Goal: Check status: Check status

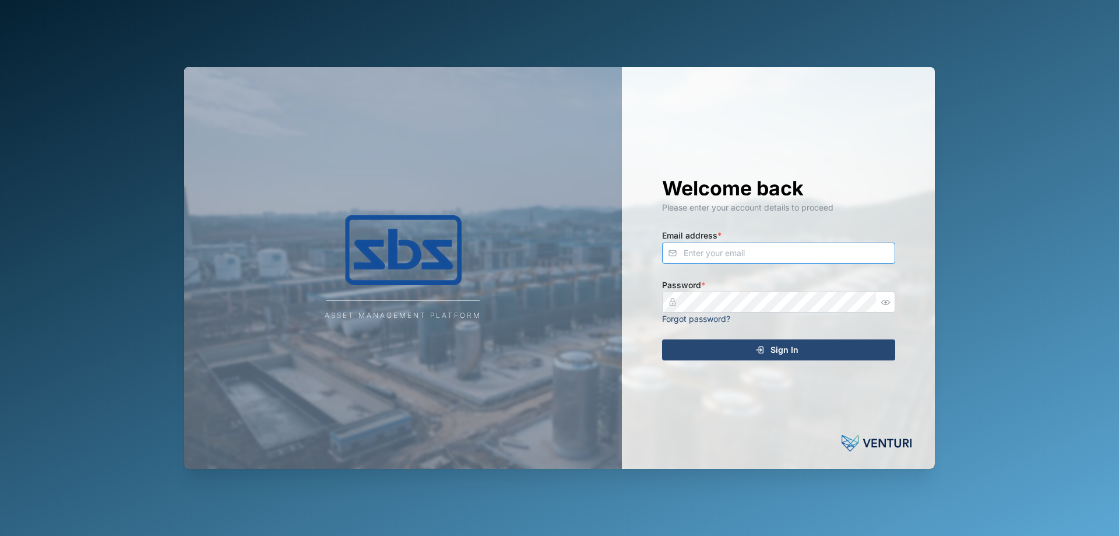
type input "[PERSON_NAME][EMAIL_ADDRESS][DOMAIN_NAME]"
click at [802, 354] on div "Sign In" at bounding box center [777, 350] width 215 height 20
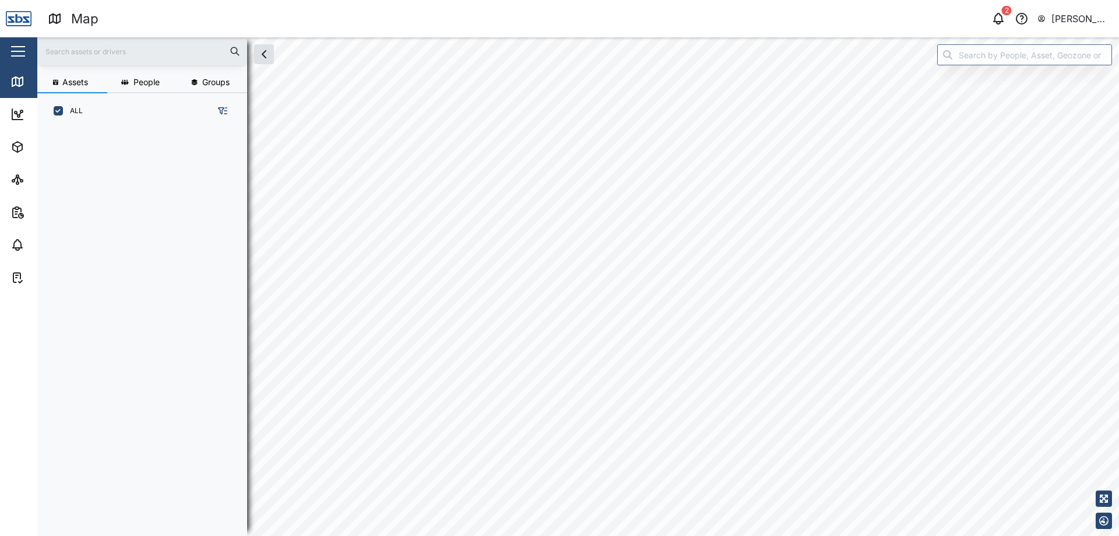
scroll to position [393, 182]
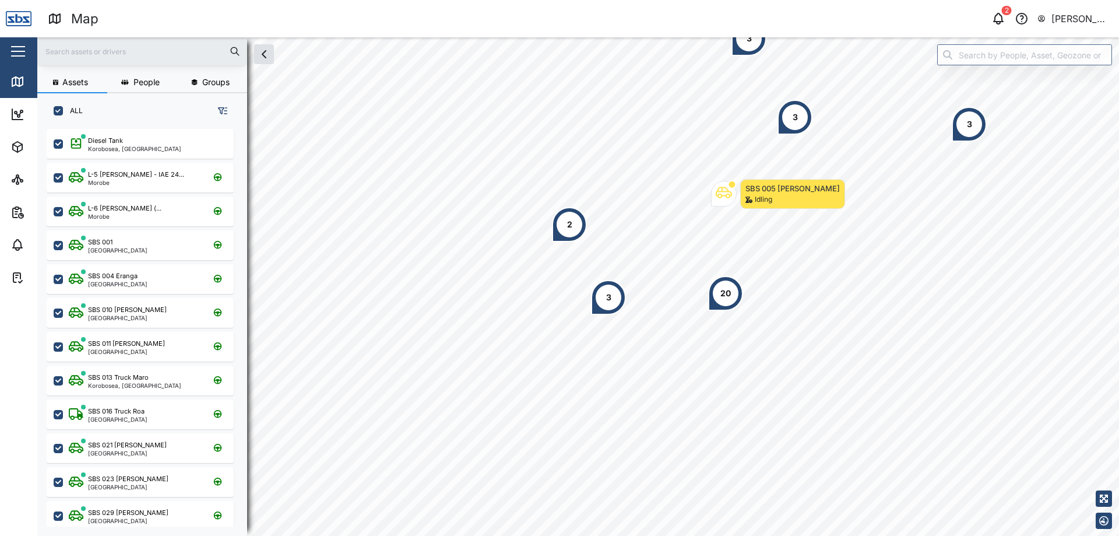
click at [101, 52] on input "text" at bounding box center [142, 51] width 196 height 17
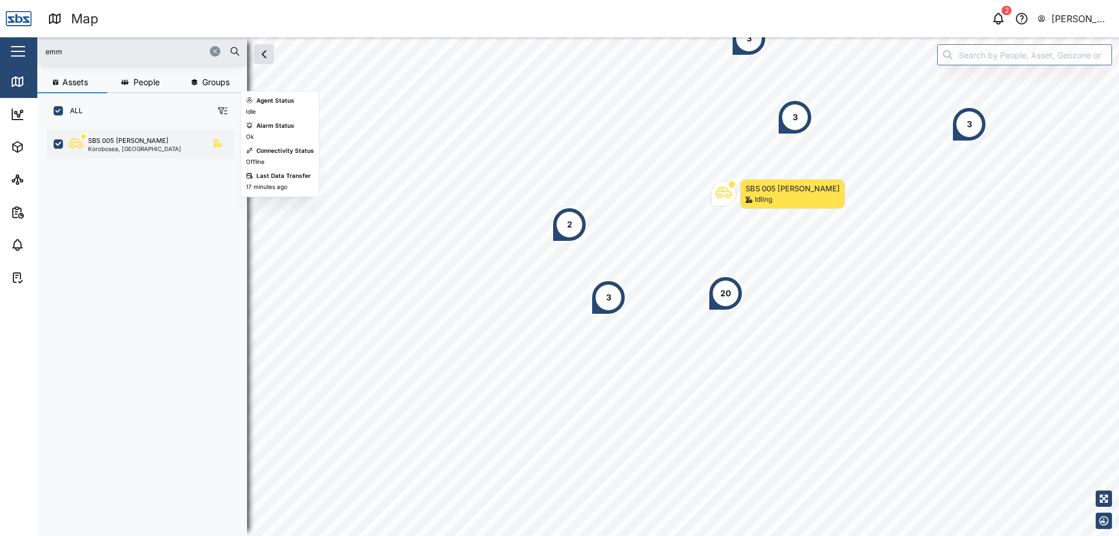
type input "emm"
click at [133, 142] on div "SBS 005 [PERSON_NAME]" at bounding box center [128, 141] width 80 height 10
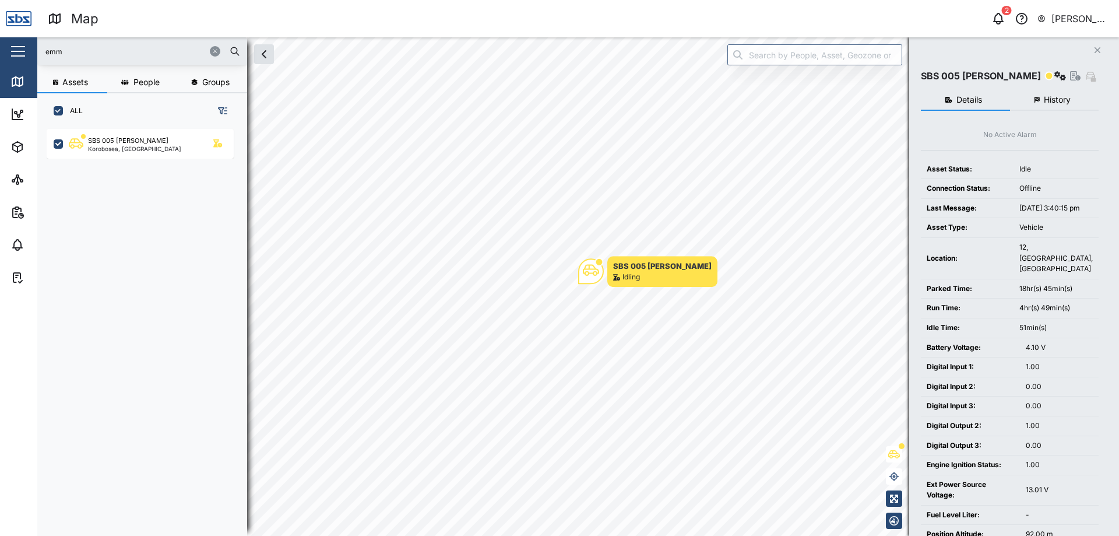
click at [1073, 93] on button "History" at bounding box center [1054, 100] width 89 height 21
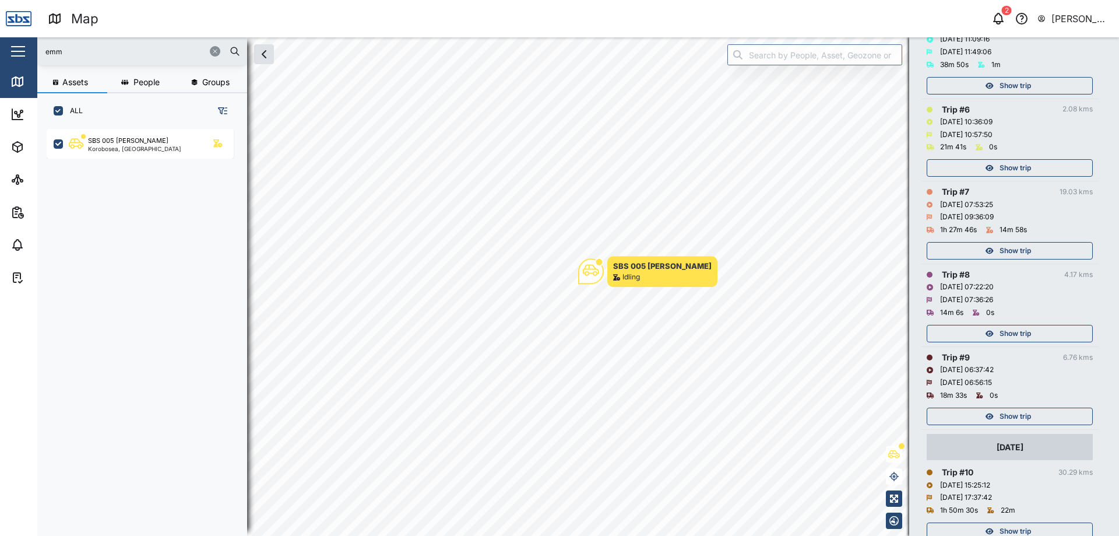
scroll to position [539, 0]
click at [1031, 331] on span "Show trip" at bounding box center [1015, 336] width 31 height 16
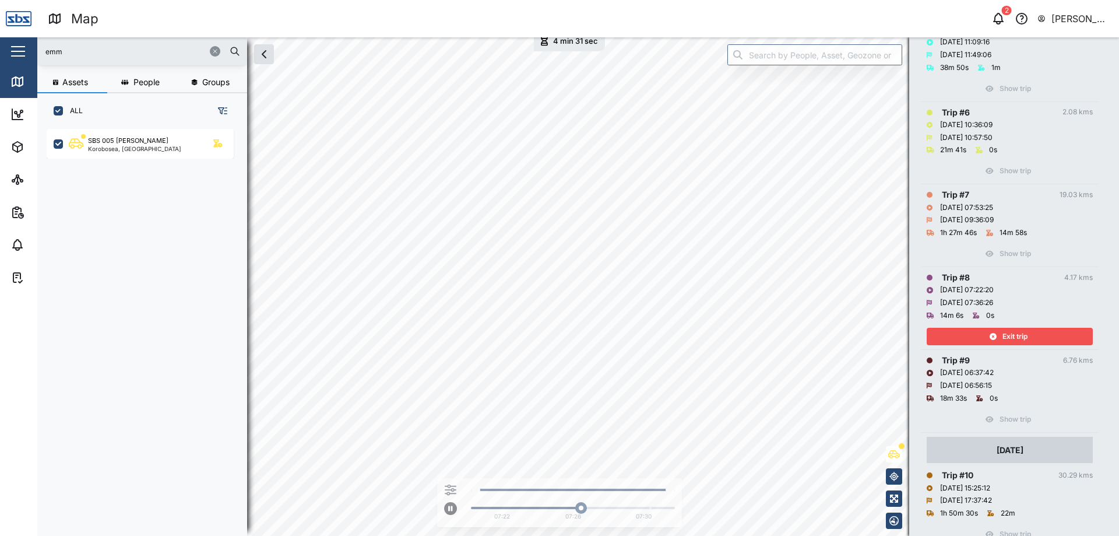
click at [1031, 331] on div "Exit trip" at bounding box center [1009, 336] width 152 height 16
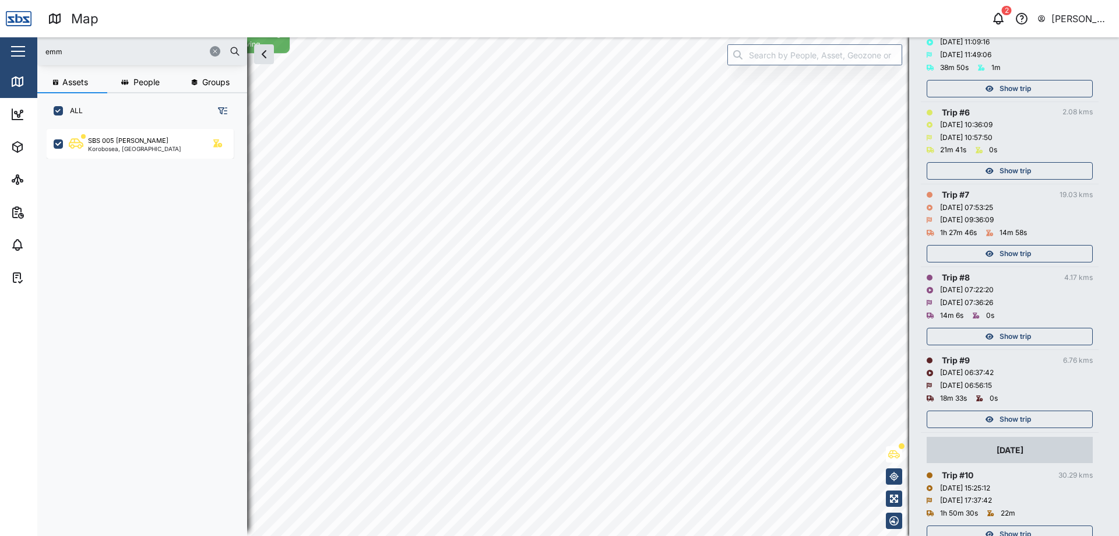
click at [1017, 252] on span "Show trip" at bounding box center [1015, 253] width 31 height 16
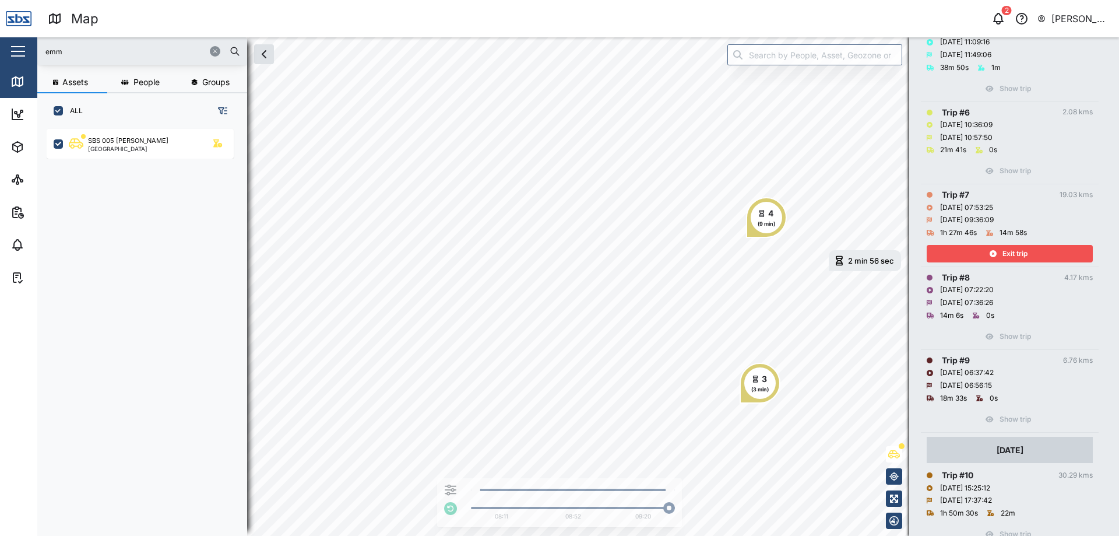
click at [1027, 255] on span "Exit trip" at bounding box center [1015, 253] width 25 height 16
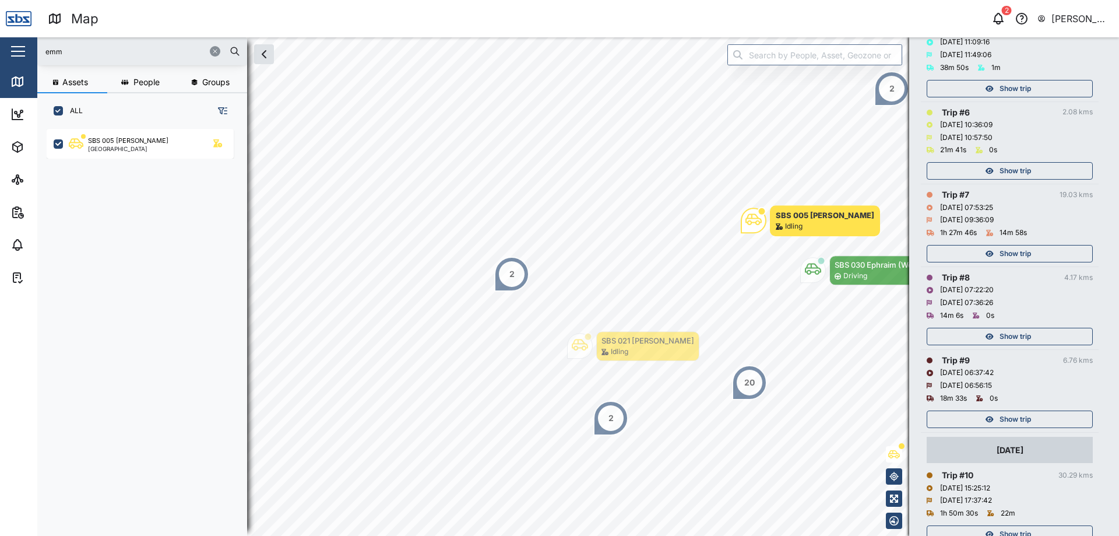
click at [1017, 168] on span "Show trip" at bounding box center [1015, 171] width 31 height 16
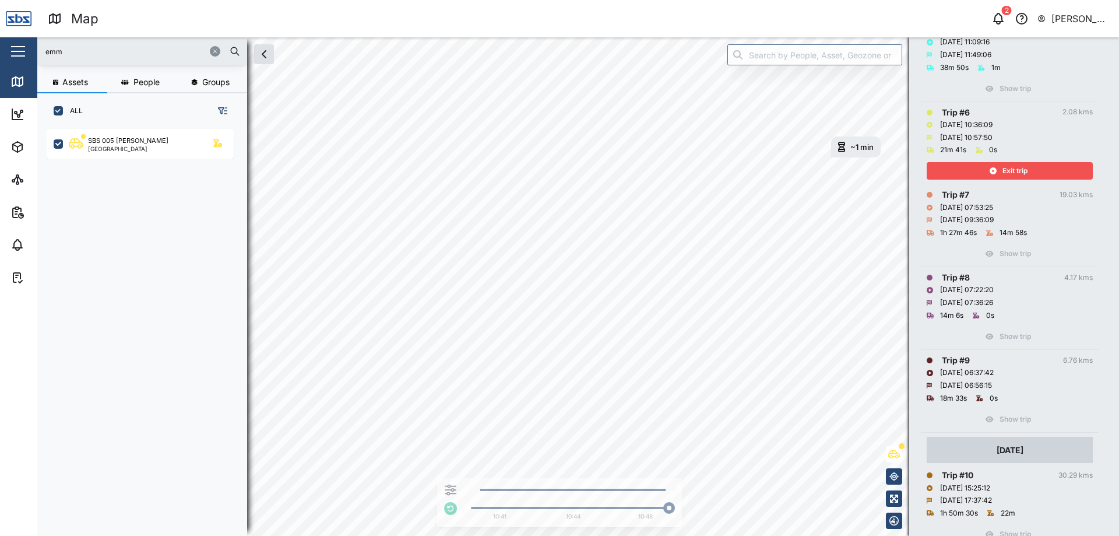
click at [1014, 168] on span "Exit trip" at bounding box center [1015, 171] width 25 height 16
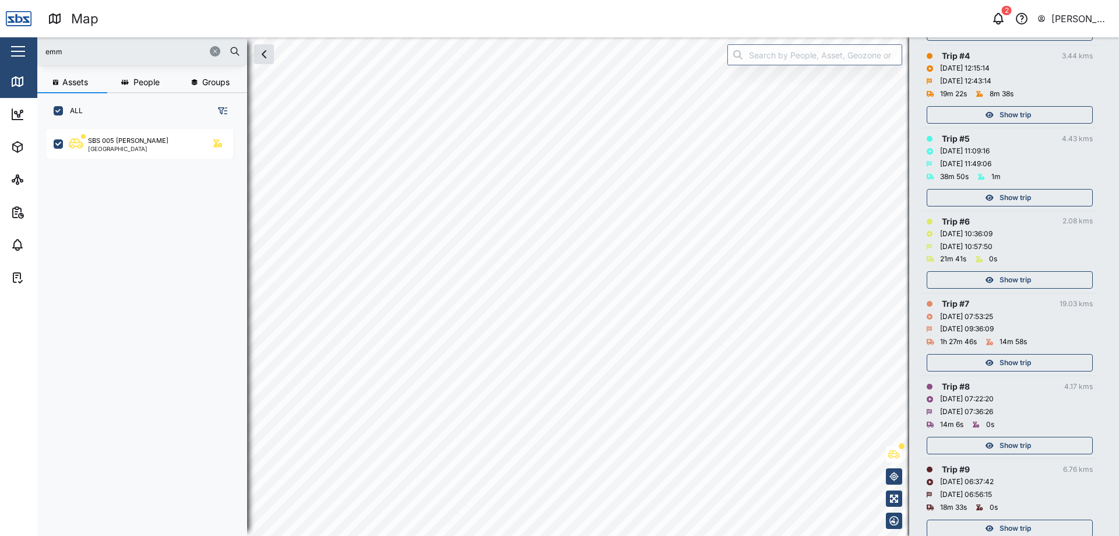
scroll to position [423, 0]
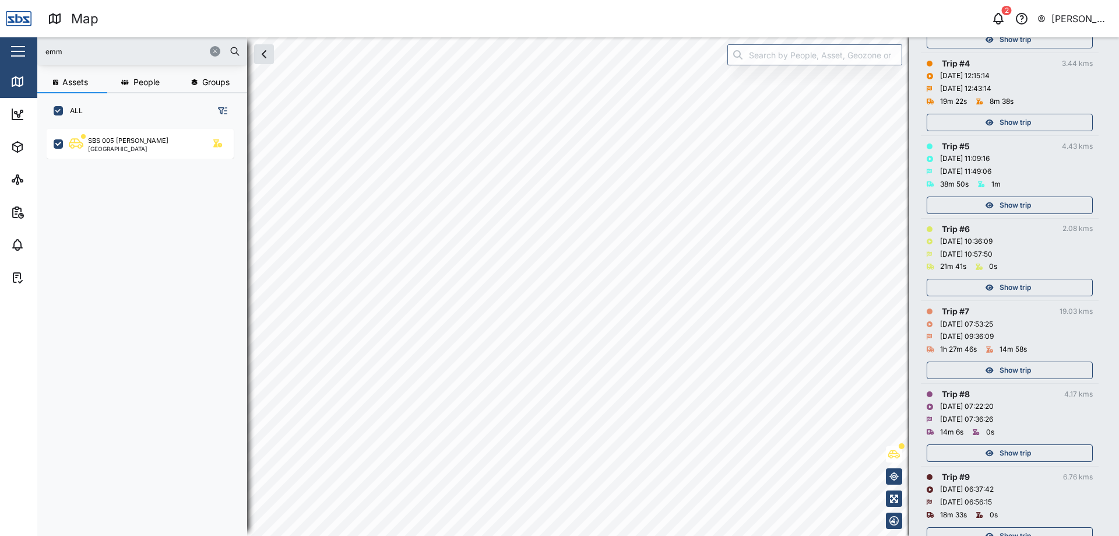
click at [992, 201] on div "Show trip" at bounding box center [1009, 205] width 152 height 16
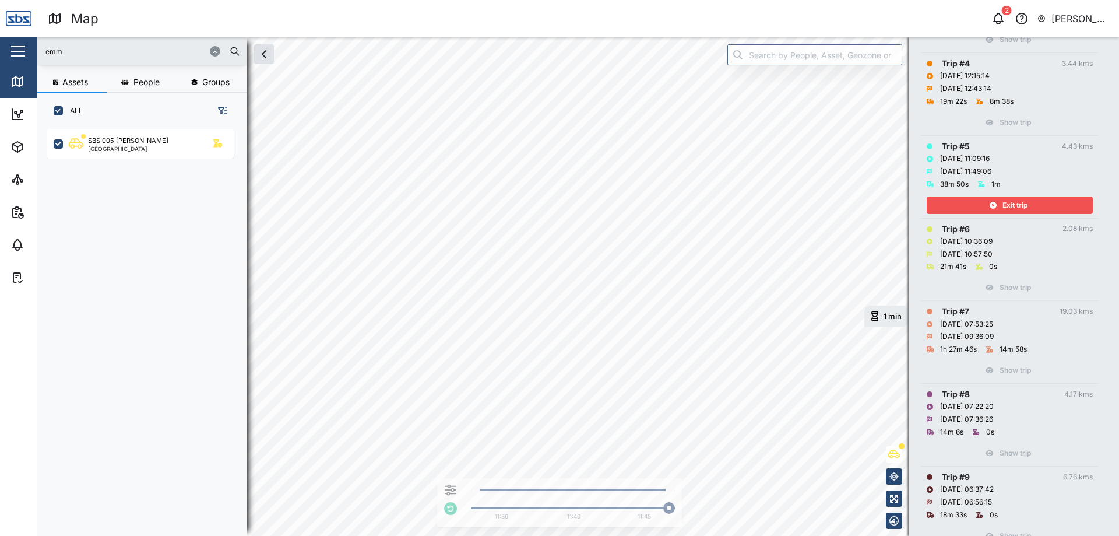
click at [1021, 202] on span "Exit trip" at bounding box center [1015, 205] width 25 height 16
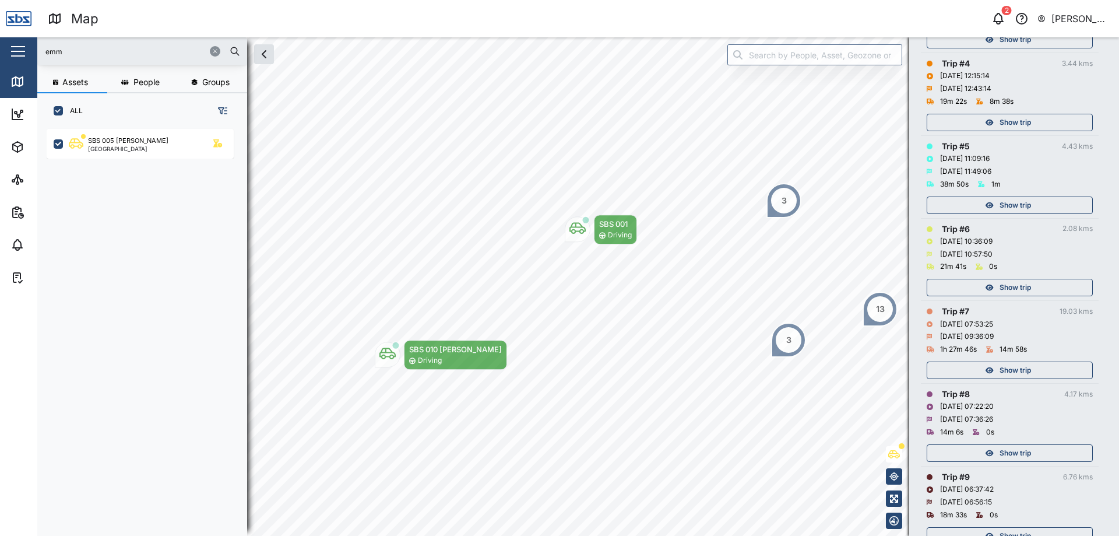
click at [997, 118] on div "Show trip" at bounding box center [1009, 122] width 152 height 16
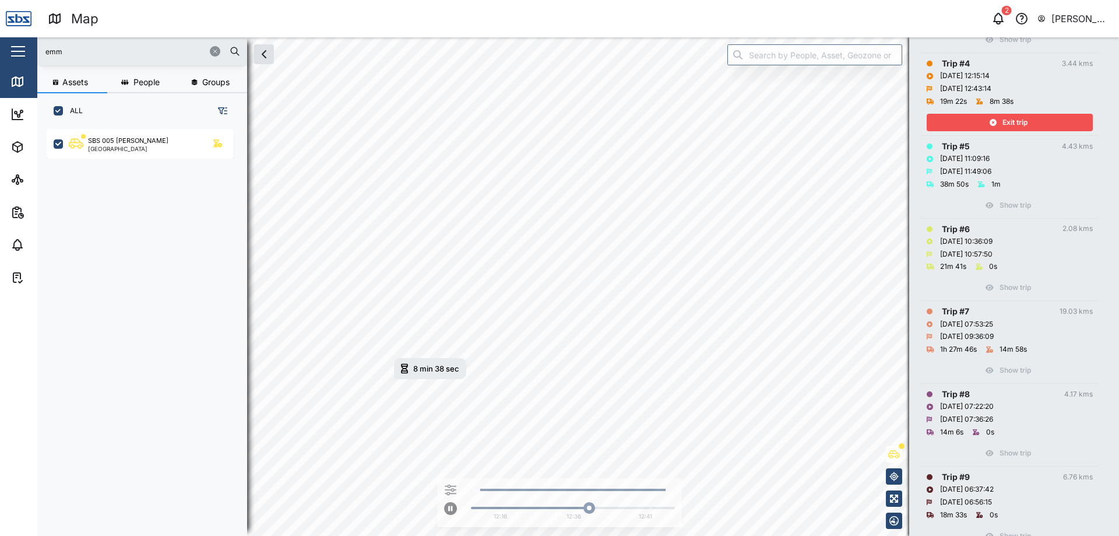
click at [997, 118] on div "Exit trip" at bounding box center [1009, 122] width 152 height 16
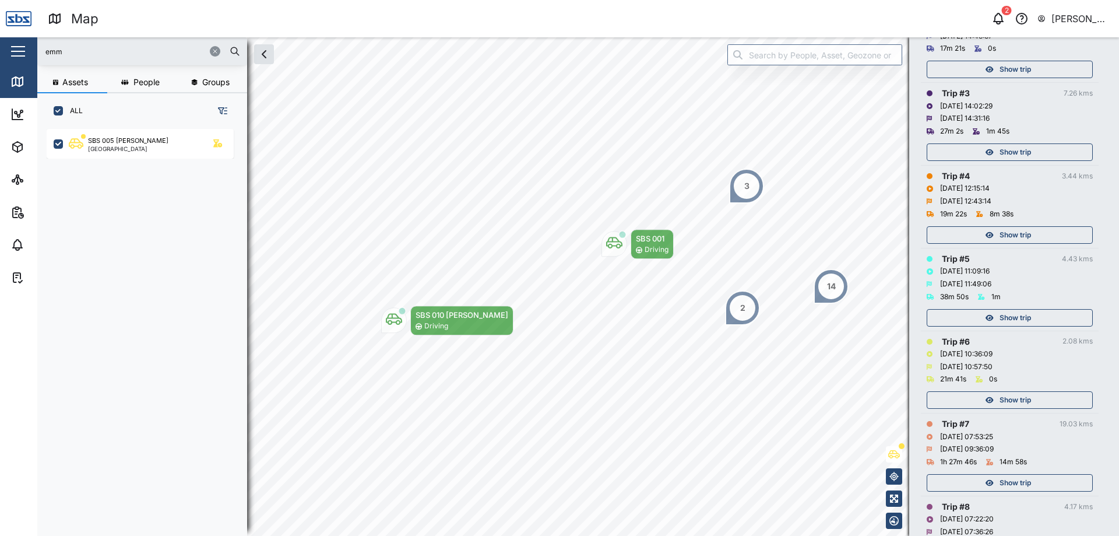
scroll to position [277, 0]
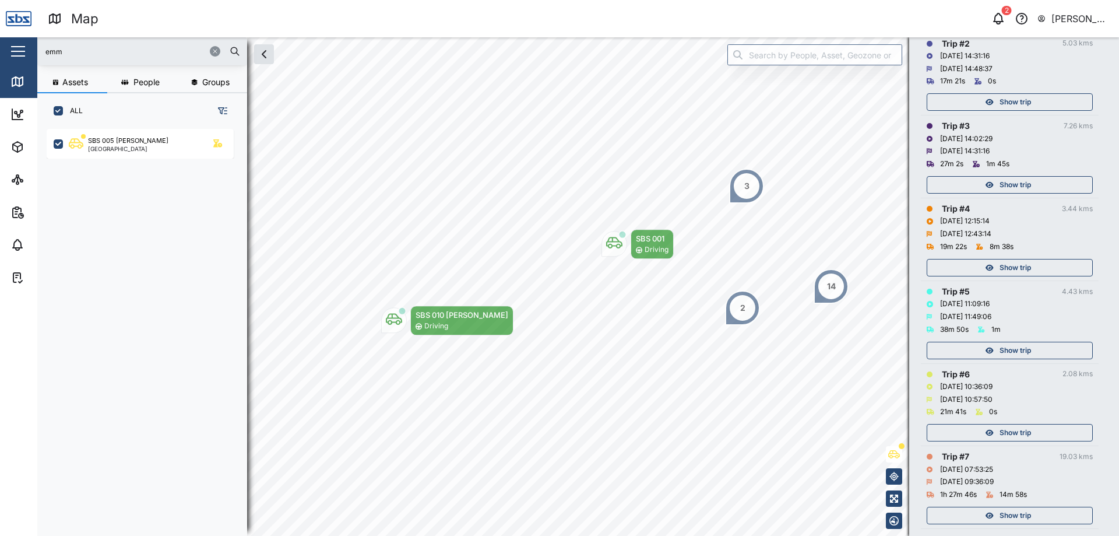
click at [1001, 184] on span "Show trip" at bounding box center [1015, 185] width 31 height 16
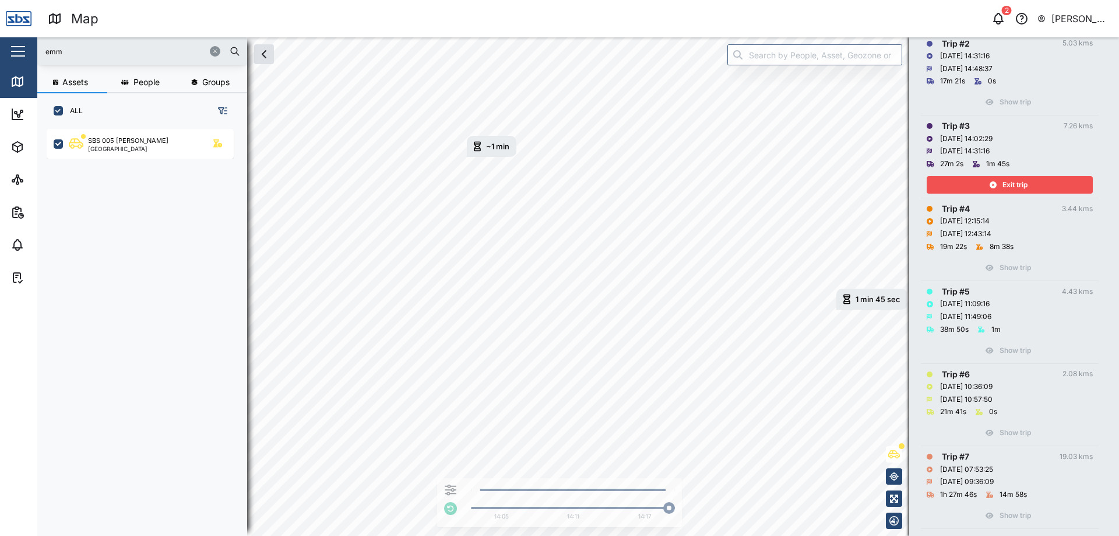
drag, startPoint x: 1001, startPoint y: 184, endPoint x: 1032, endPoint y: 179, distance: 31.3
click at [1032, 179] on div "Exit trip" at bounding box center [1009, 185] width 152 height 16
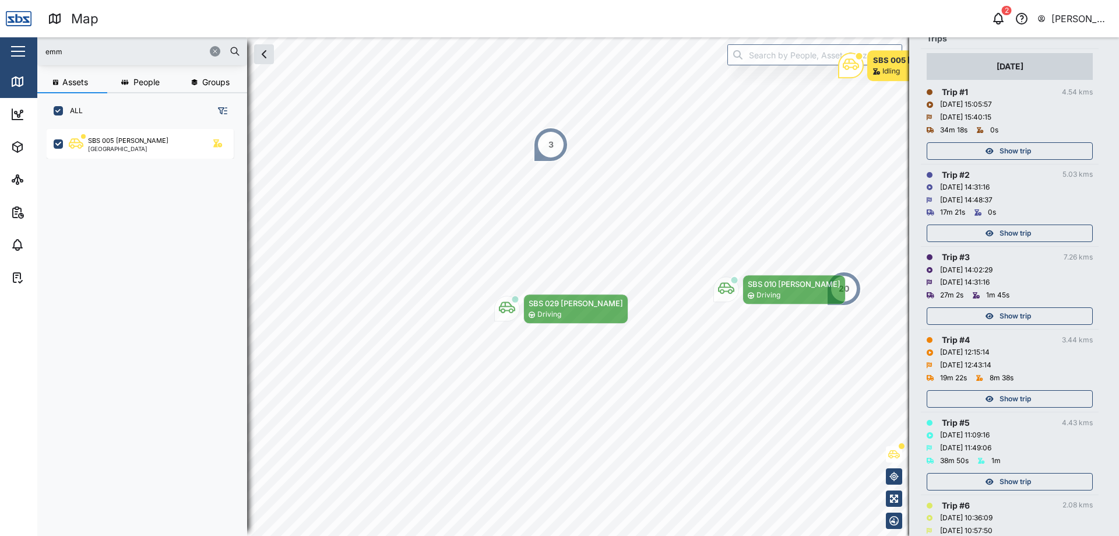
scroll to position [147, 0]
click at [1039, 231] on div "Show trip" at bounding box center [1009, 232] width 152 height 16
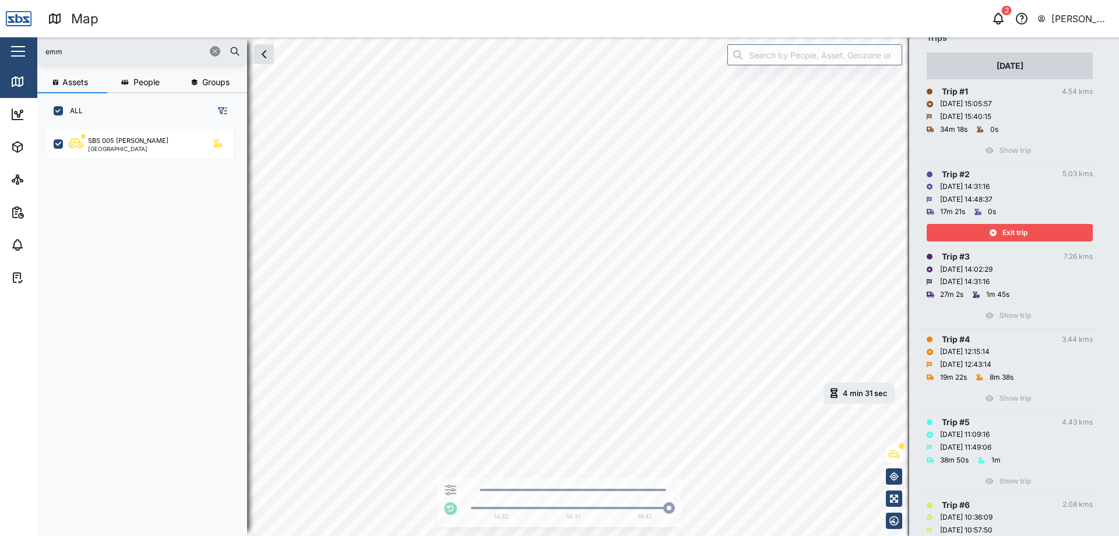
click at [1039, 231] on div "Exit trip" at bounding box center [1009, 232] width 152 height 16
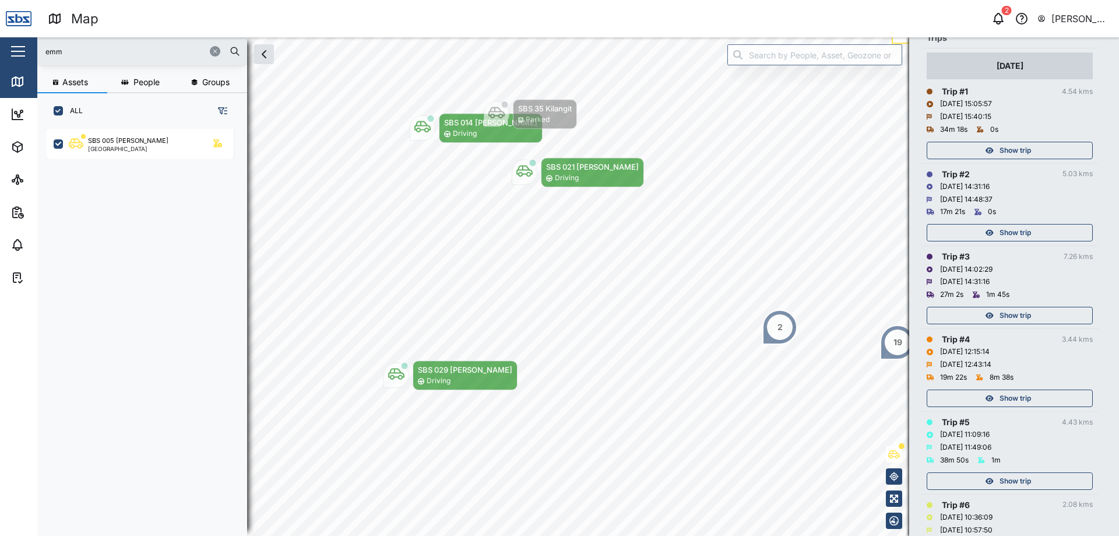
click at [1028, 152] on span "Show trip" at bounding box center [1015, 150] width 31 height 16
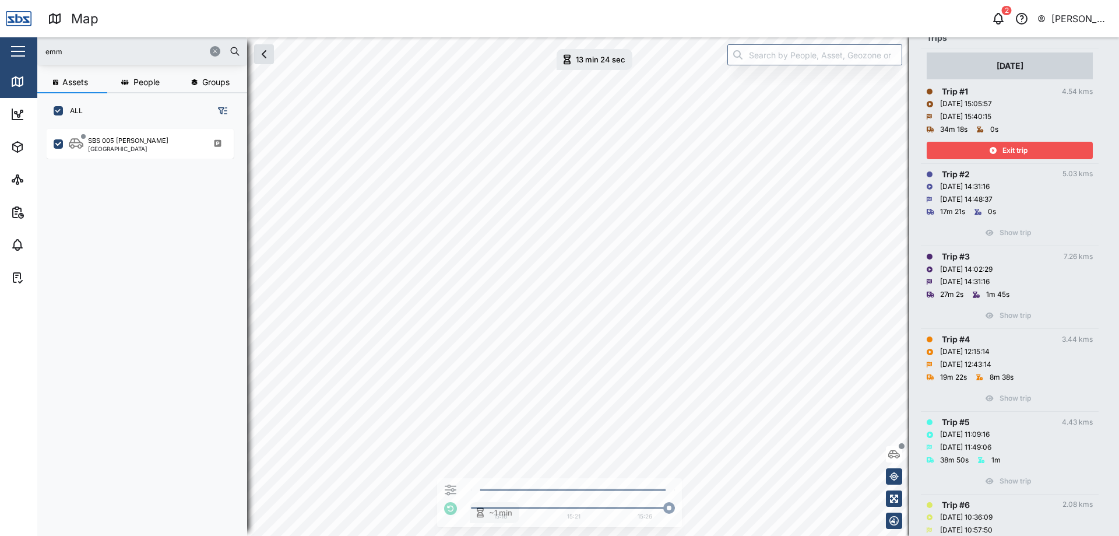
click at [1023, 146] on span "Exit trip" at bounding box center [1015, 150] width 25 height 16
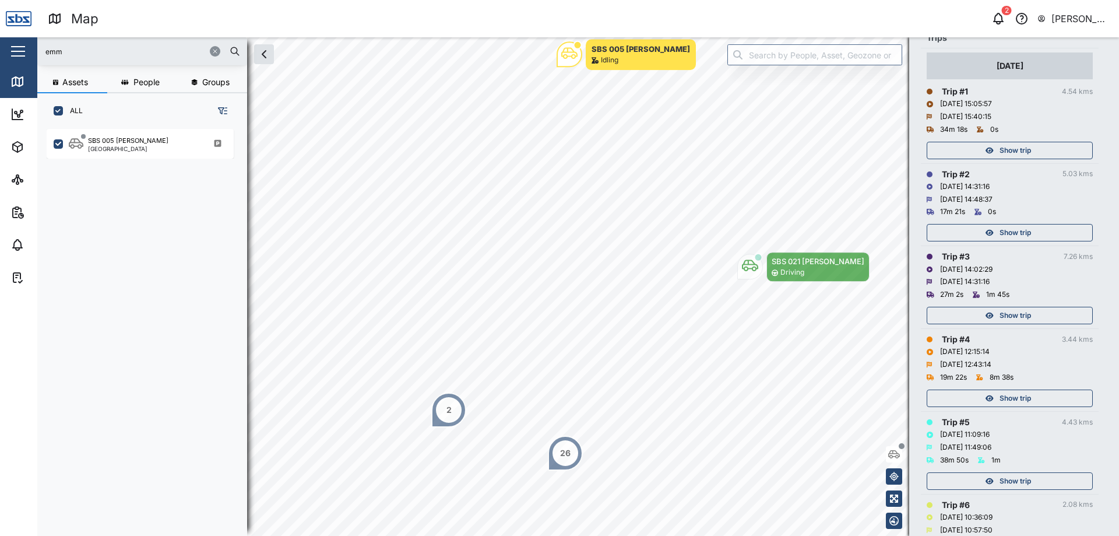
click at [1025, 397] on span "Show trip" at bounding box center [1015, 398] width 31 height 16
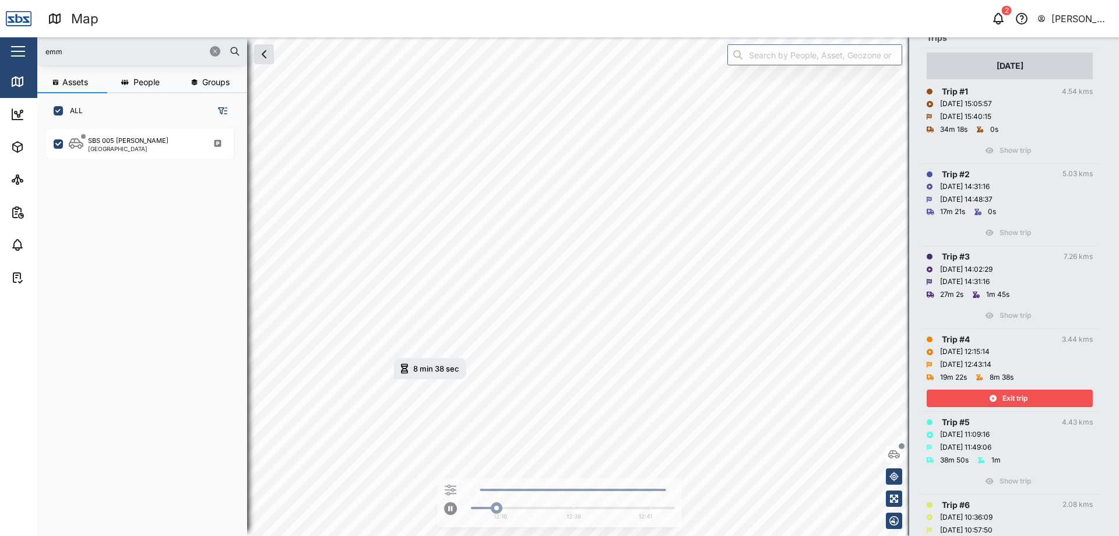
click at [990, 396] on icon "button" at bounding box center [993, 398] width 7 height 7
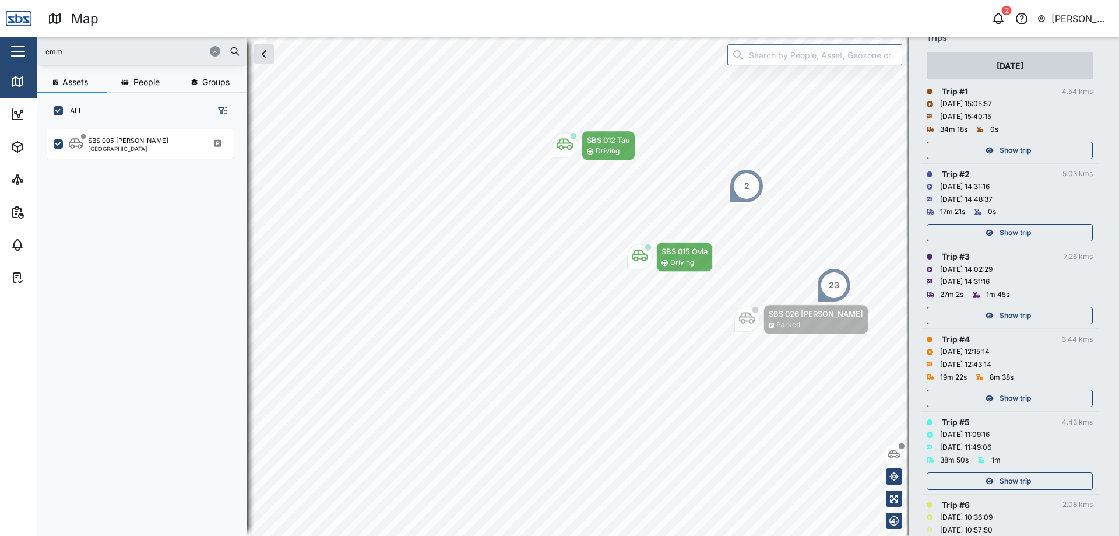
click at [1004, 312] on span "Show trip" at bounding box center [1015, 315] width 31 height 16
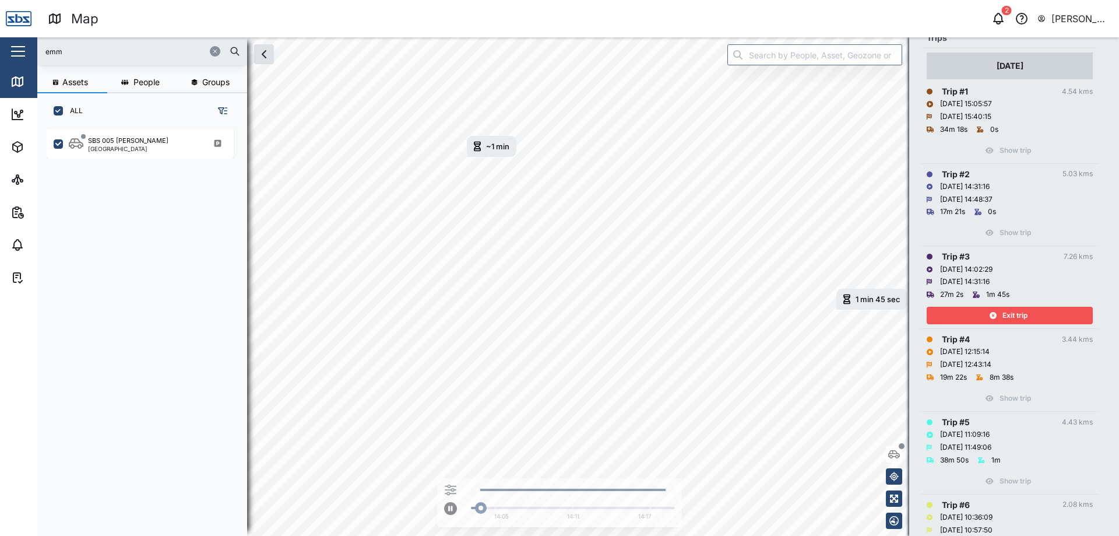
click at [1004, 312] on span "Exit trip" at bounding box center [1015, 315] width 25 height 16
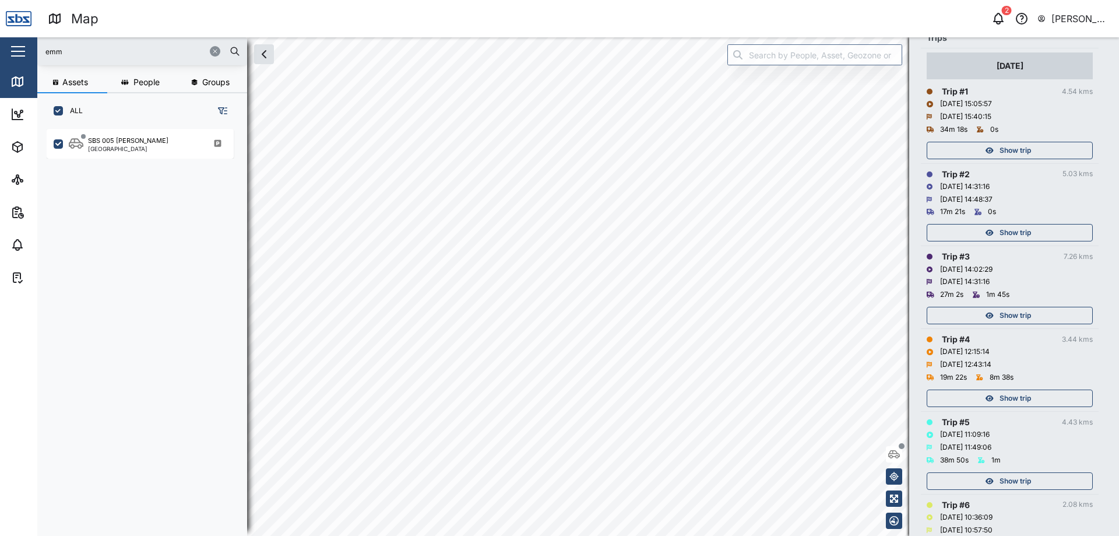
click at [1017, 151] on span "Show trip" at bounding box center [1015, 150] width 31 height 16
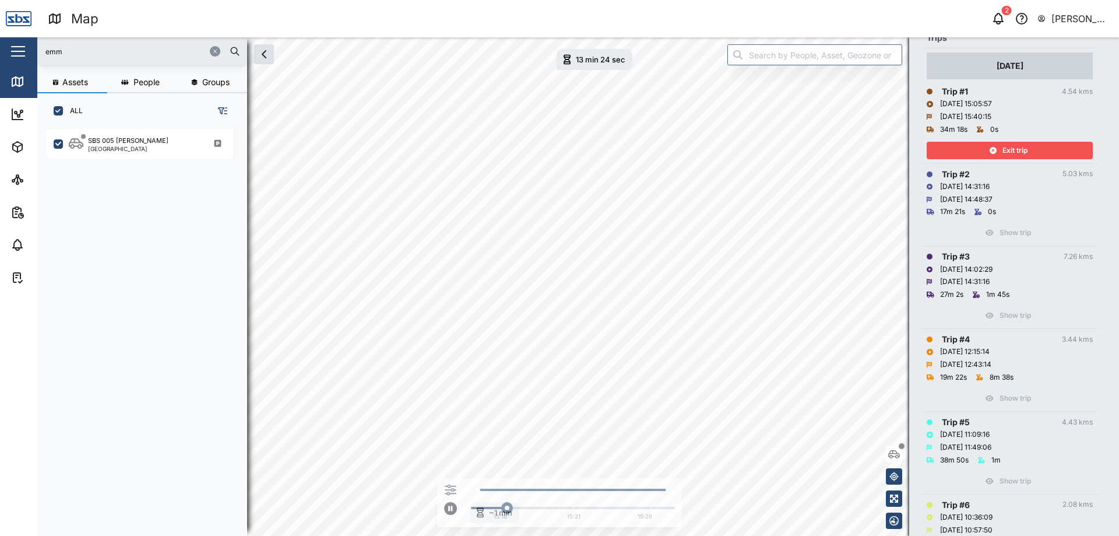
click at [1017, 151] on span "Exit trip" at bounding box center [1015, 150] width 25 height 16
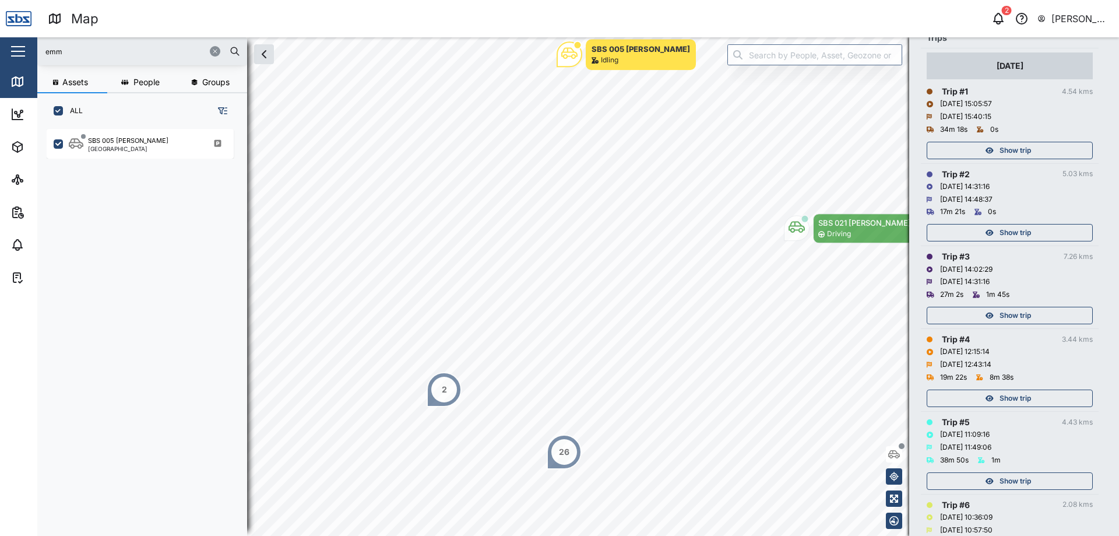
click at [1017, 233] on span "Show trip" at bounding box center [1015, 232] width 31 height 16
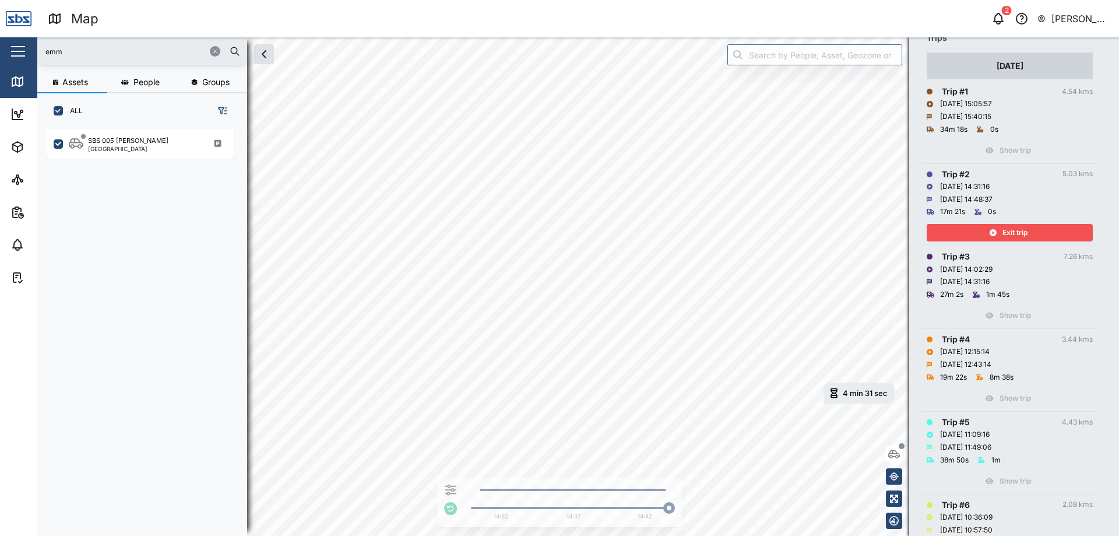
click at [999, 233] on div "Exit trip" at bounding box center [1009, 232] width 152 height 16
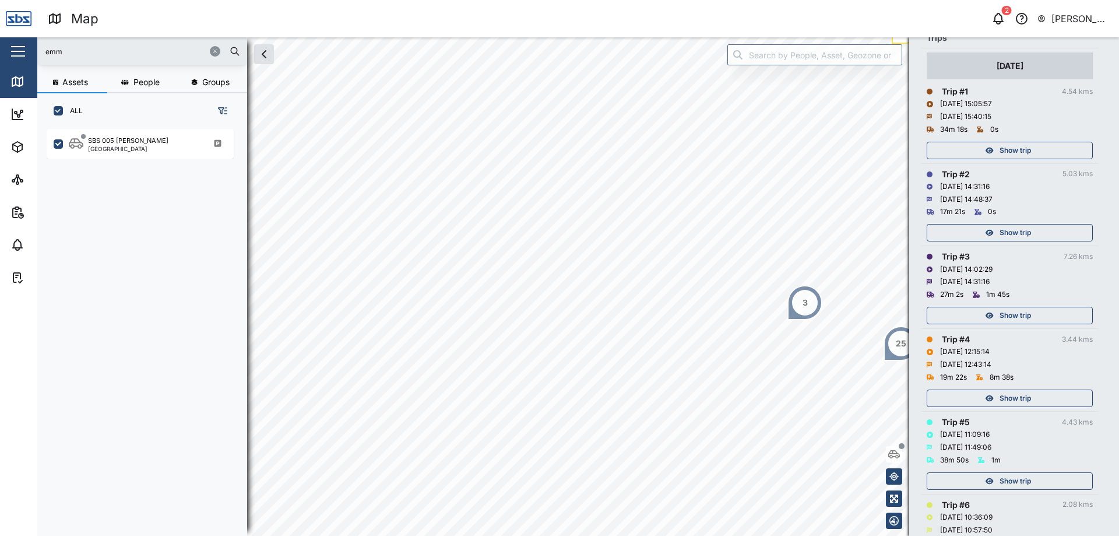
click at [998, 150] on div "Show trip" at bounding box center [1009, 150] width 152 height 16
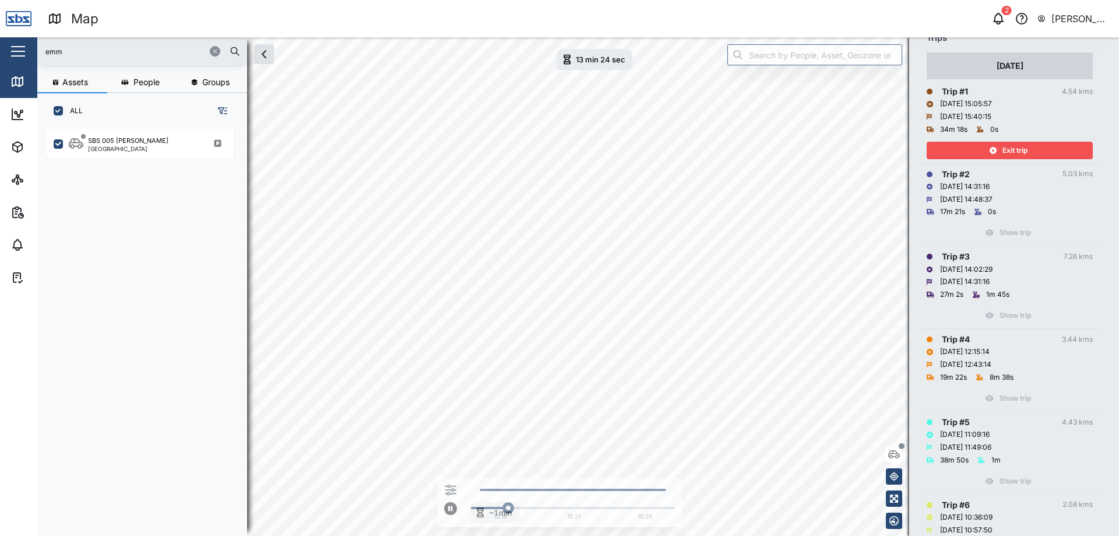
click at [998, 150] on div "Exit trip" at bounding box center [1009, 150] width 152 height 16
